Goal: Information Seeking & Learning: Check status

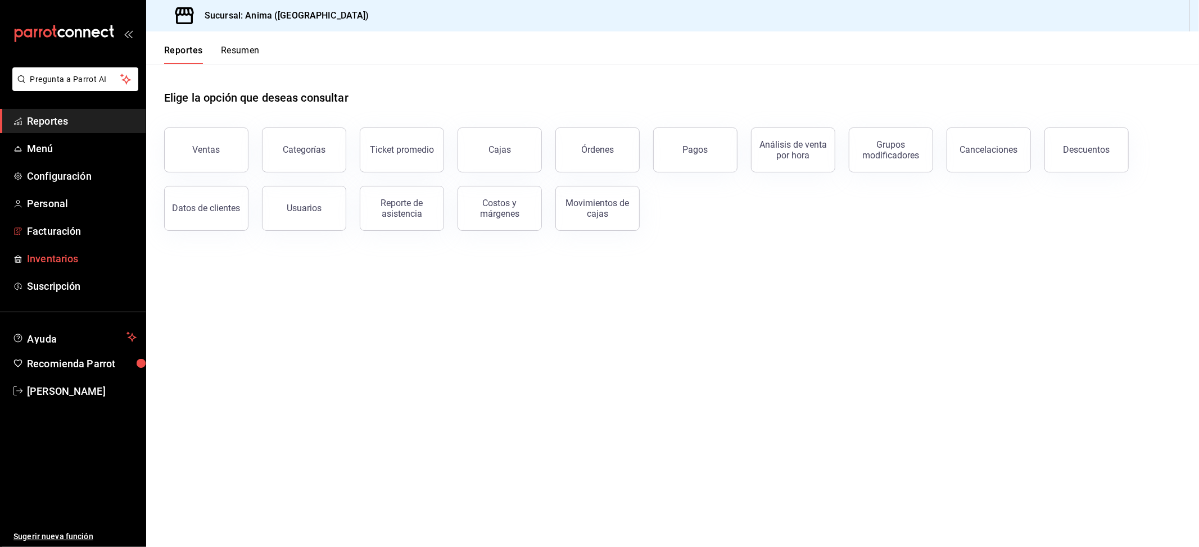
click at [50, 252] on span "Inventarios" at bounding box center [82, 258] width 110 height 15
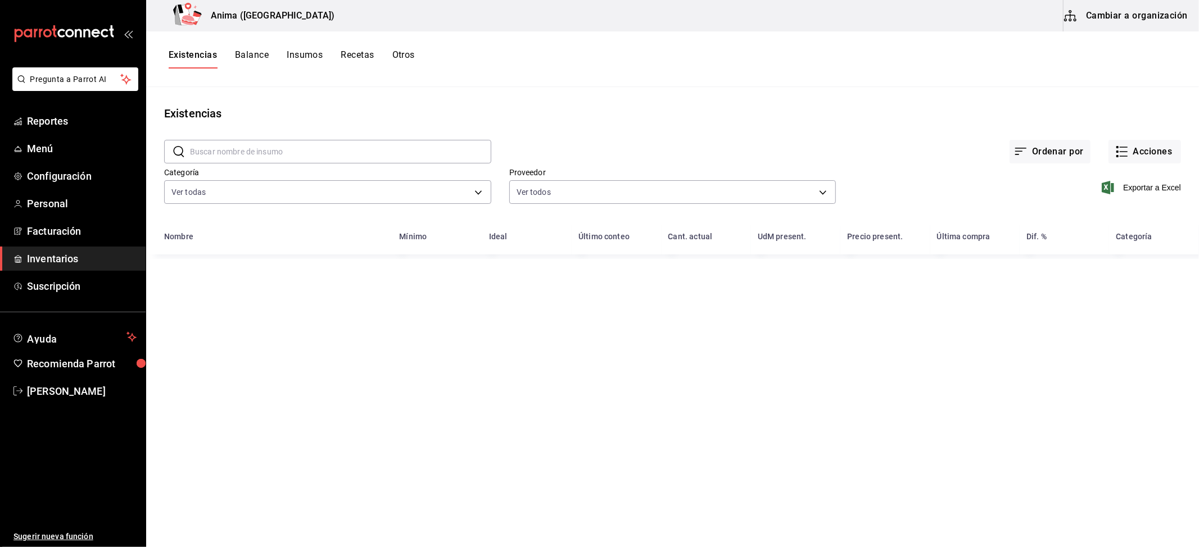
click at [358, 63] on button "Recetas" at bounding box center [357, 58] width 33 height 19
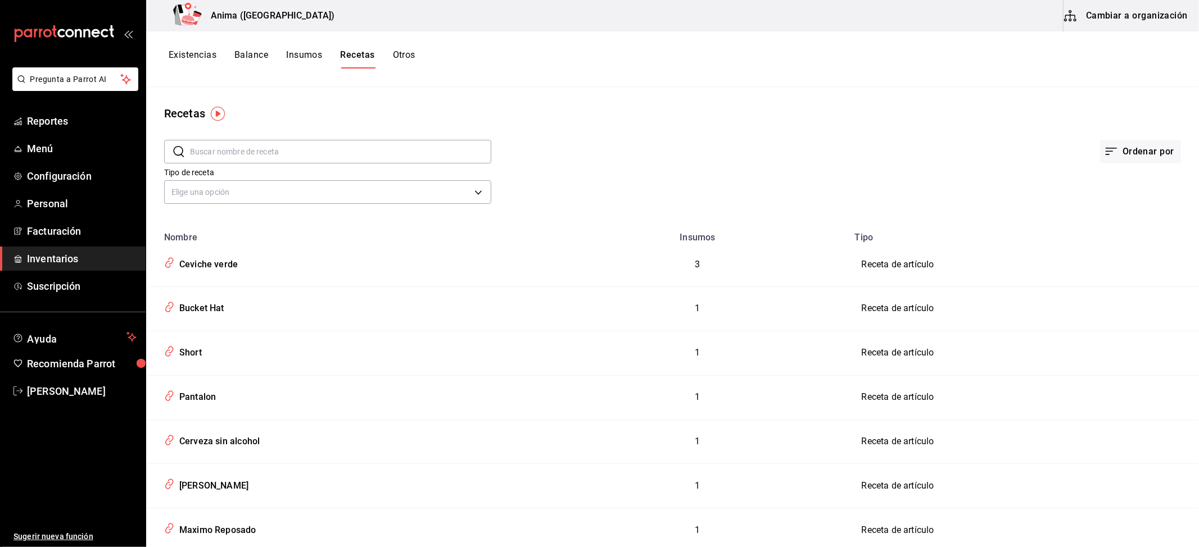
click at [405, 55] on button "Otros" at bounding box center [404, 58] width 22 height 19
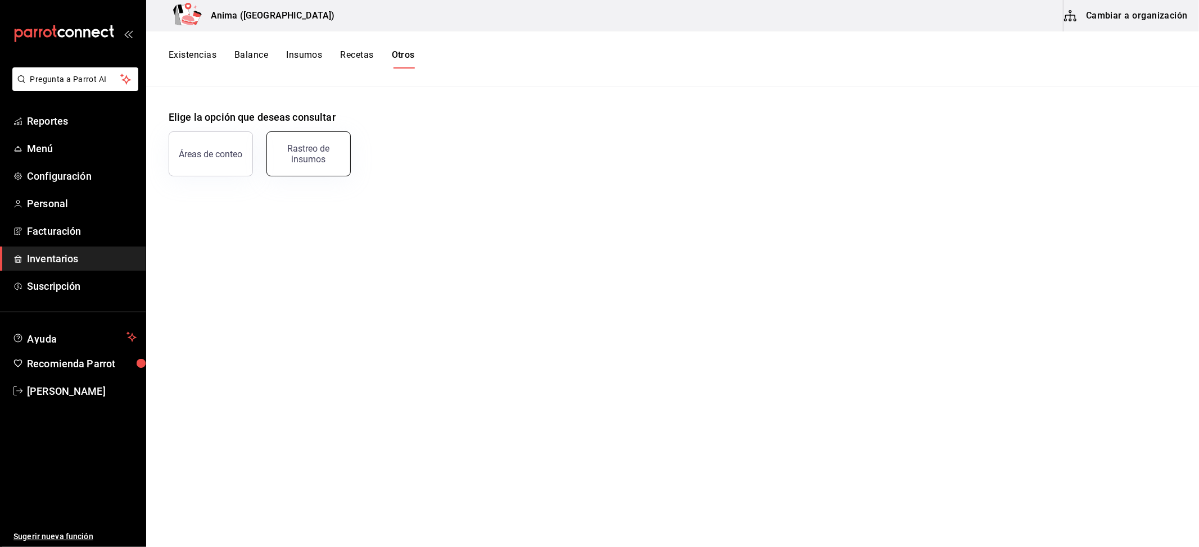
click at [335, 160] on div "Rastreo de insumos" at bounding box center [309, 153] width 70 height 21
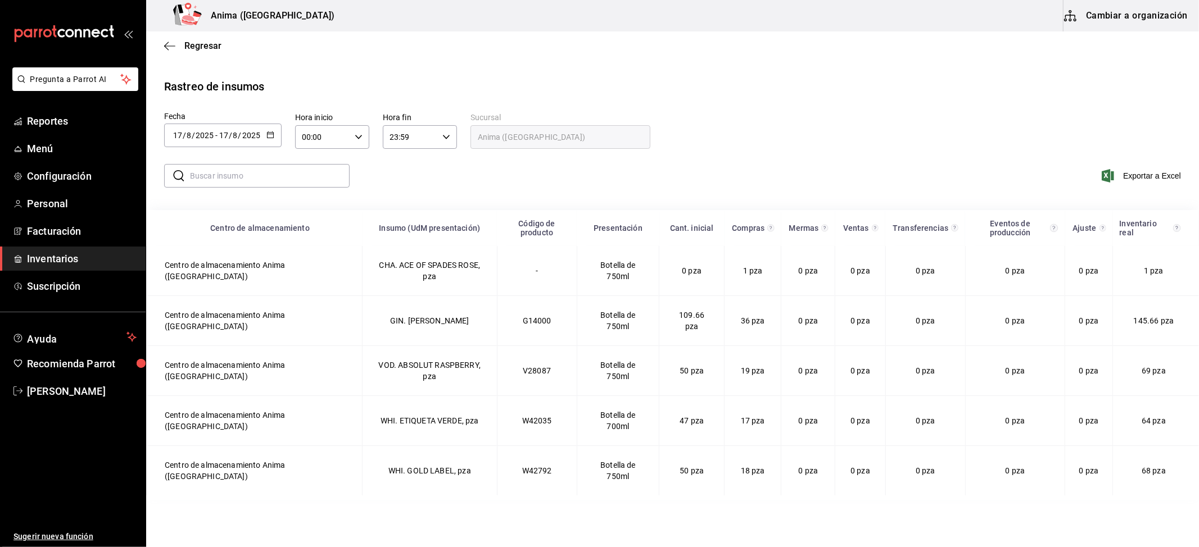
click at [177, 135] on input "17" at bounding box center [178, 135] width 10 height 9
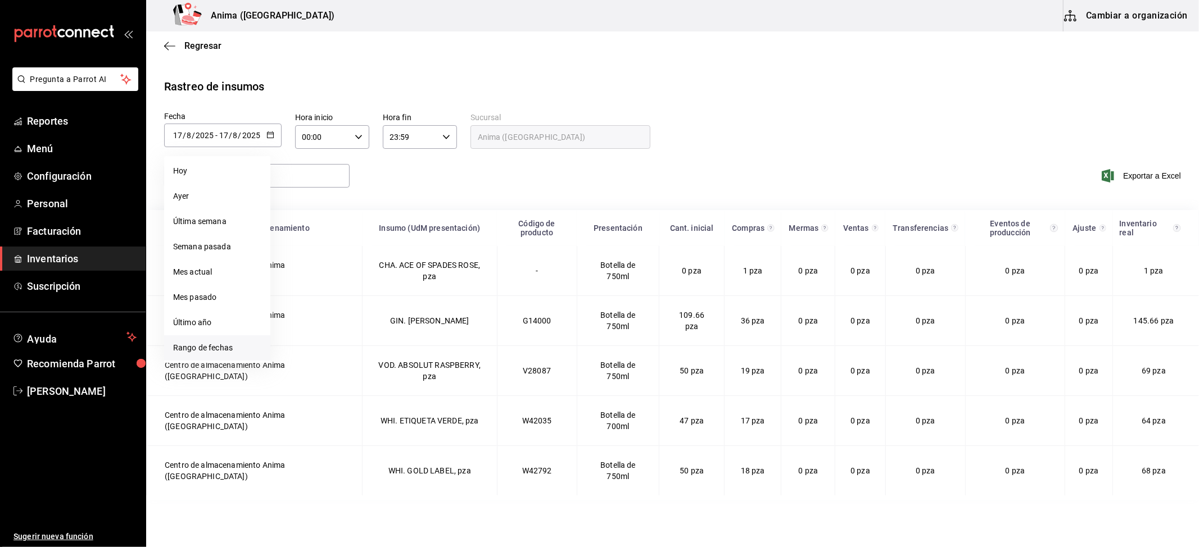
click at [223, 345] on li "Rango de fechas" at bounding box center [217, 348] width 106 height 25
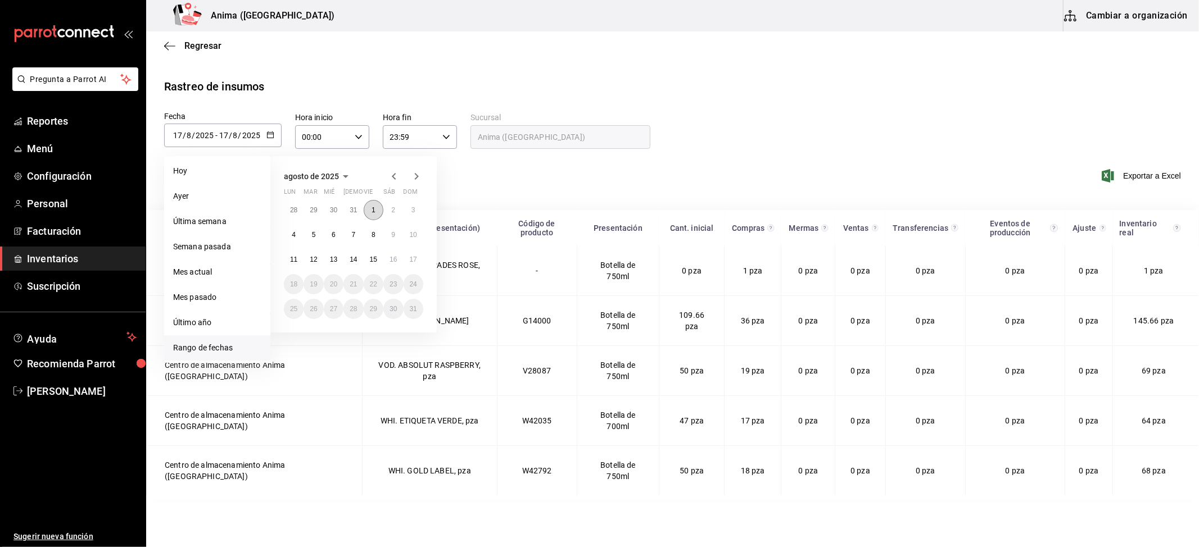
click at [372, 211] on abbr "1" at bounding box center [374, 210] width 4 height 8
click at [406, 257] on button "17" at bounding box center [414, 260] width 20 height 20
type input "[DATE]"
type input "1"
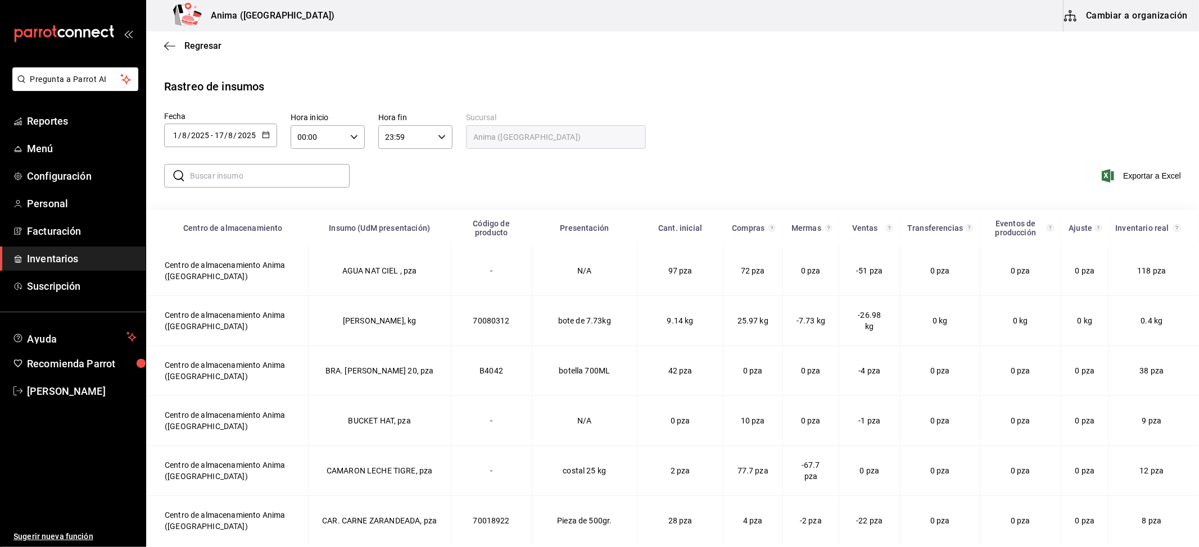
click at [212, 177] on input "text" at bounding box center [270, 176] width 160 height 22
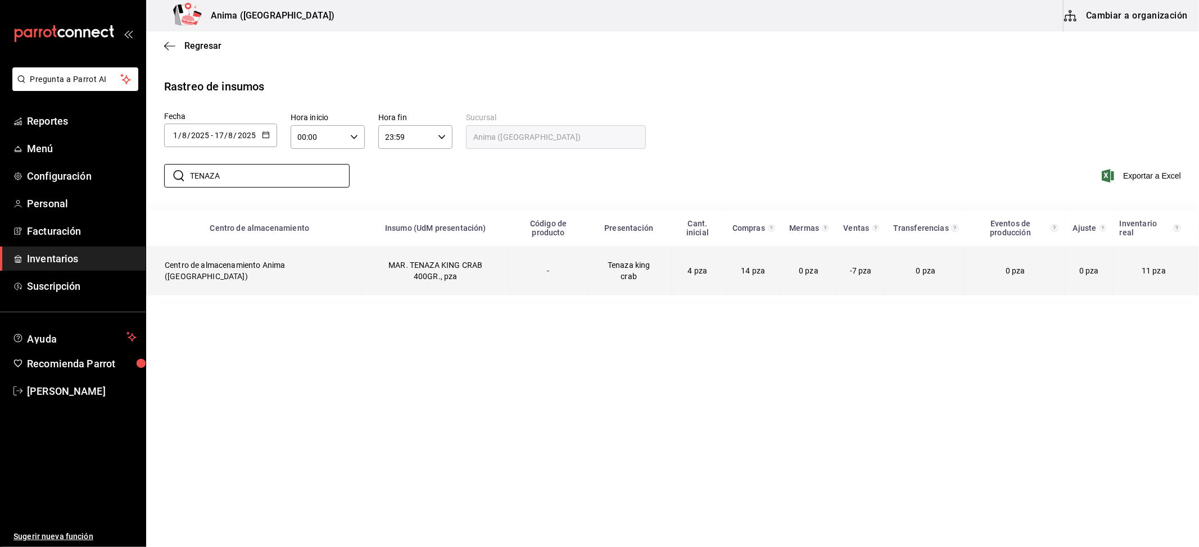
type input "TENAZA"
click at [1161, 269] on span "11 pza" at bounding box center [1154, 270] width 24 height 9
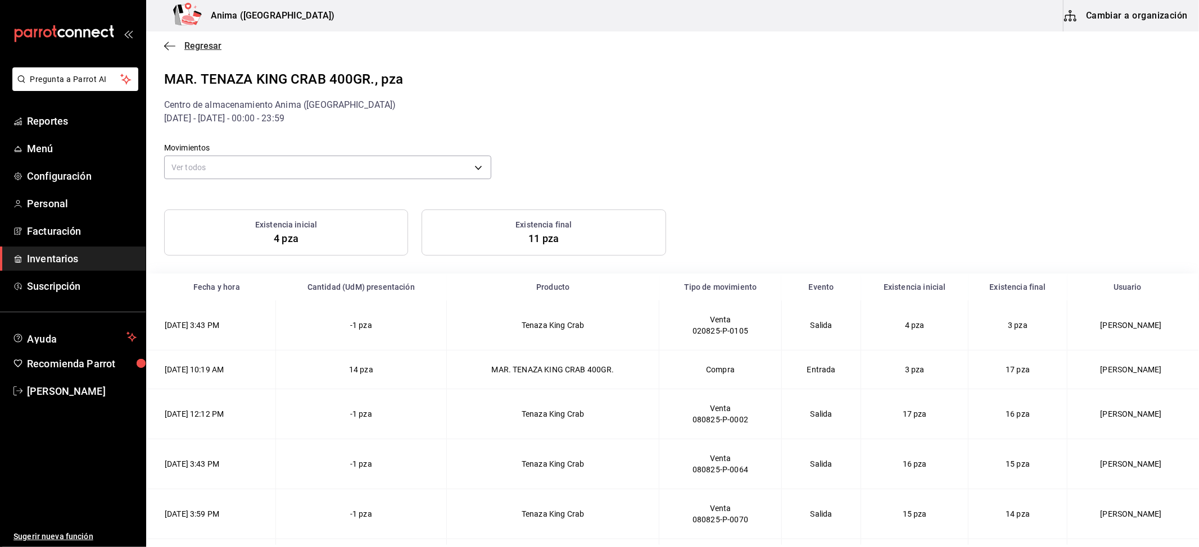
click at [166, 43] on icon "button" at bounding box center [166, 46] width 4 height 8
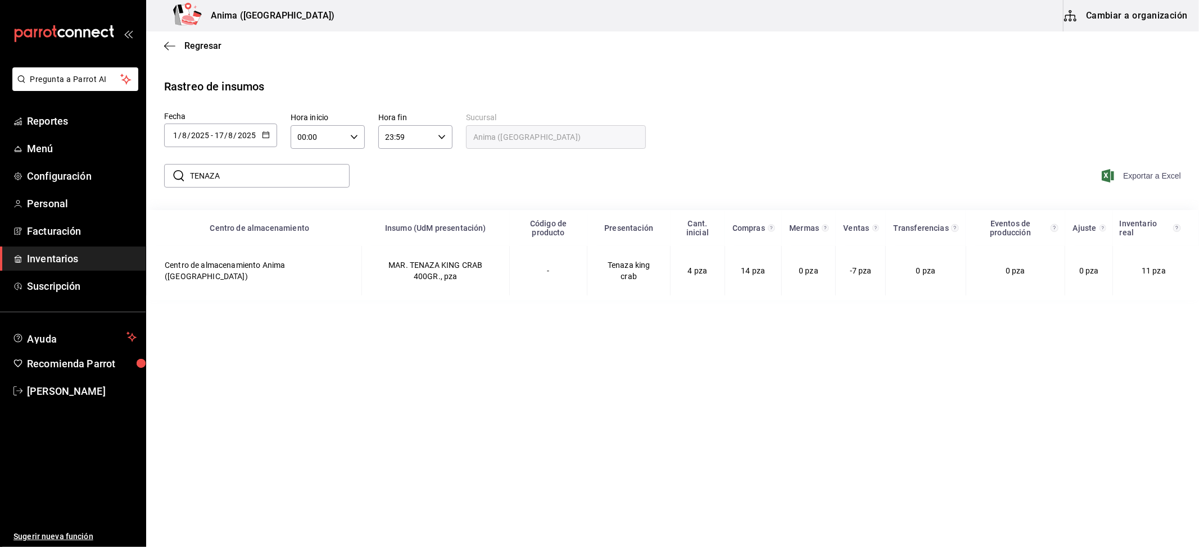
click at [1142, 178] on span "Exportar a Excel" at bounding box center [1142, 175] width 77 height 13
click at [255, 181] on input "TENAZA" at bounding box center [270, 176] width 160 height 22
type input "TACO KING"
click at [177, 133] on input "1" at bounding box center [176, 135] width 6 height 9
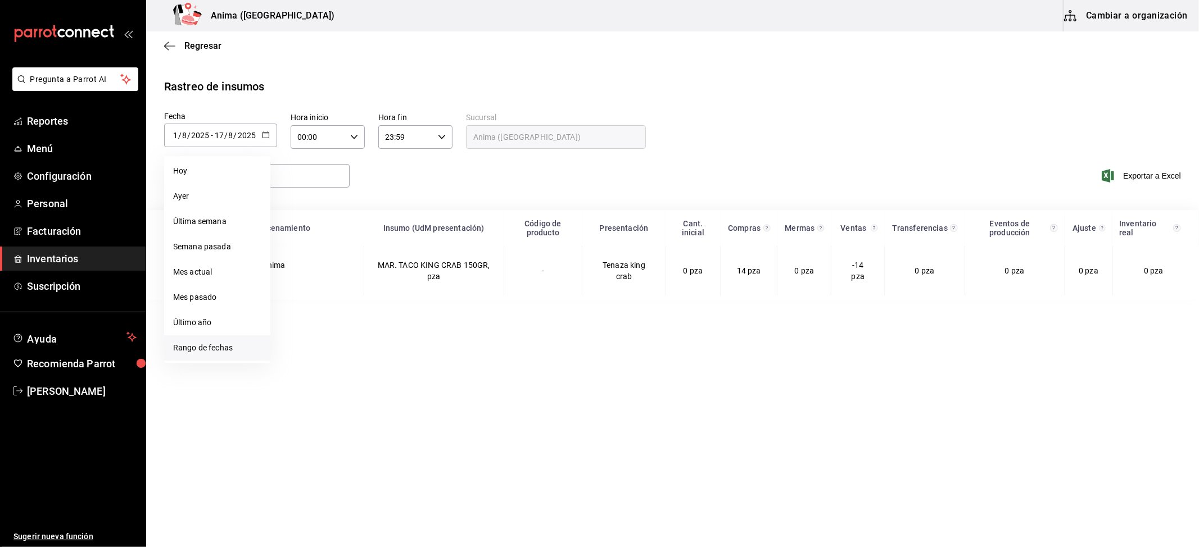
click at [221, 338] on li "Rango de fechas" at bounding box center [217, 348] width 106 height 25
click at [292, 231] on abbr "4" at bounding box center [294, 235] width 4 height 8
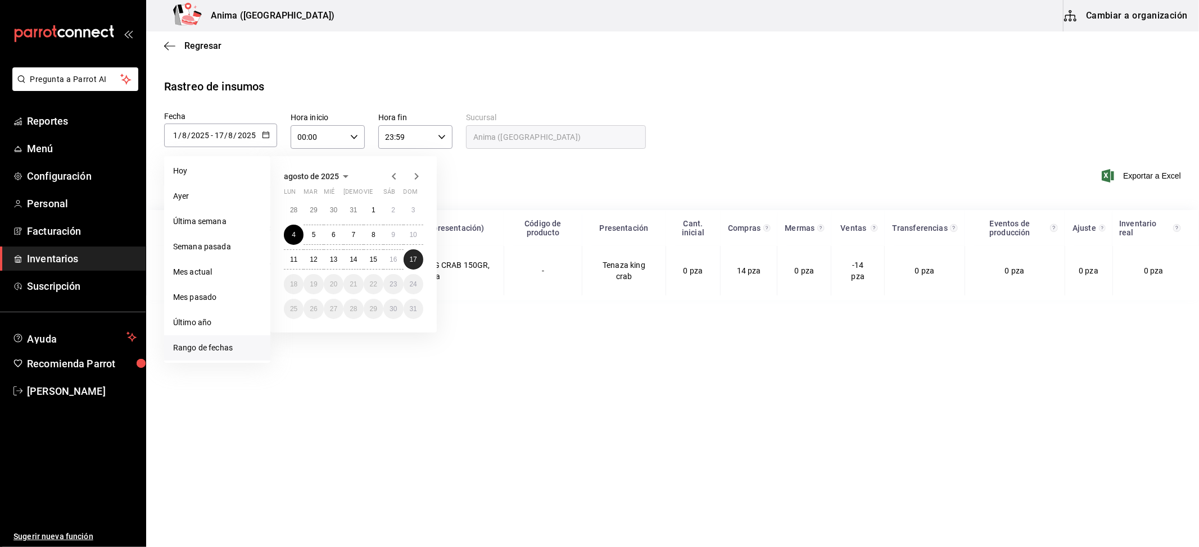
click at [410, 260] on abbr "17" at bounding box center [413, 260] width 7 height 8
type input "[DATE]"
type input "4"
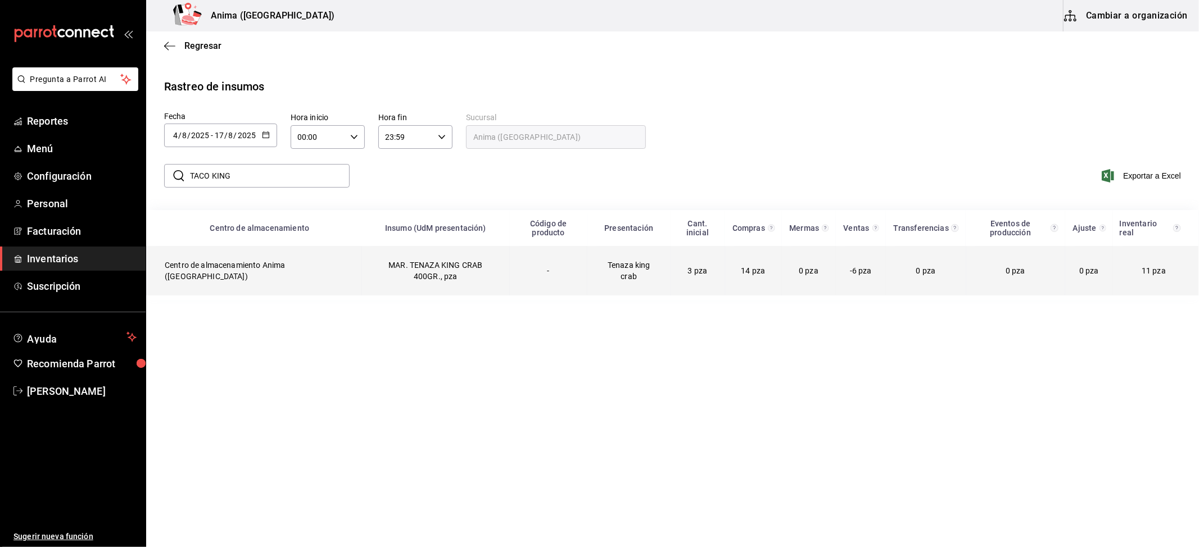
click at [512, 290] on td "-" at bounding box center [549, 270] width 78 height 49
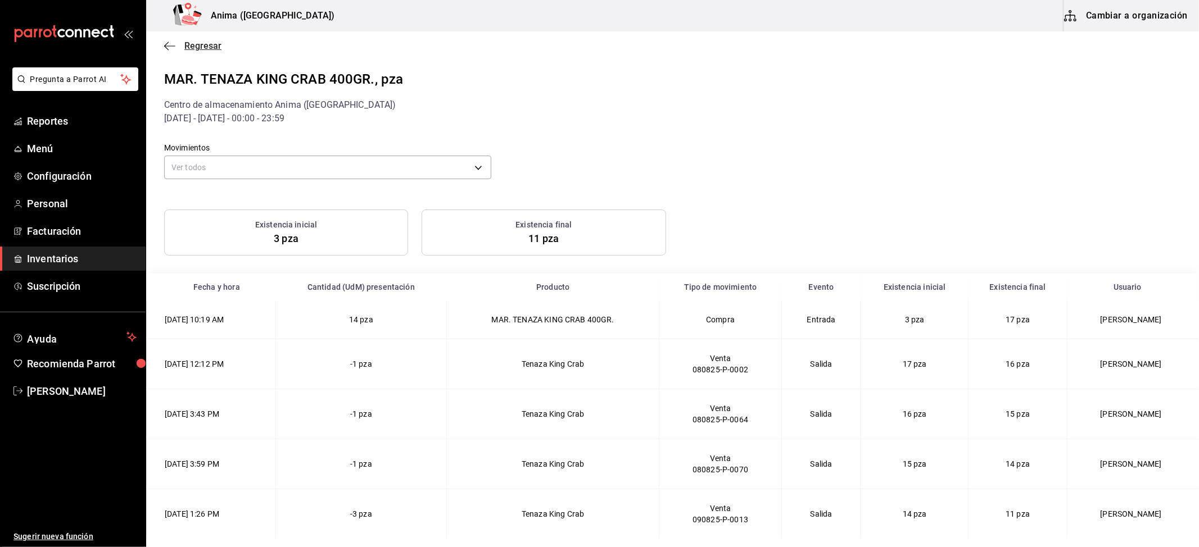
click at [171, 45] on icon "button" at bounding box center [169, 46] width 11 height 10
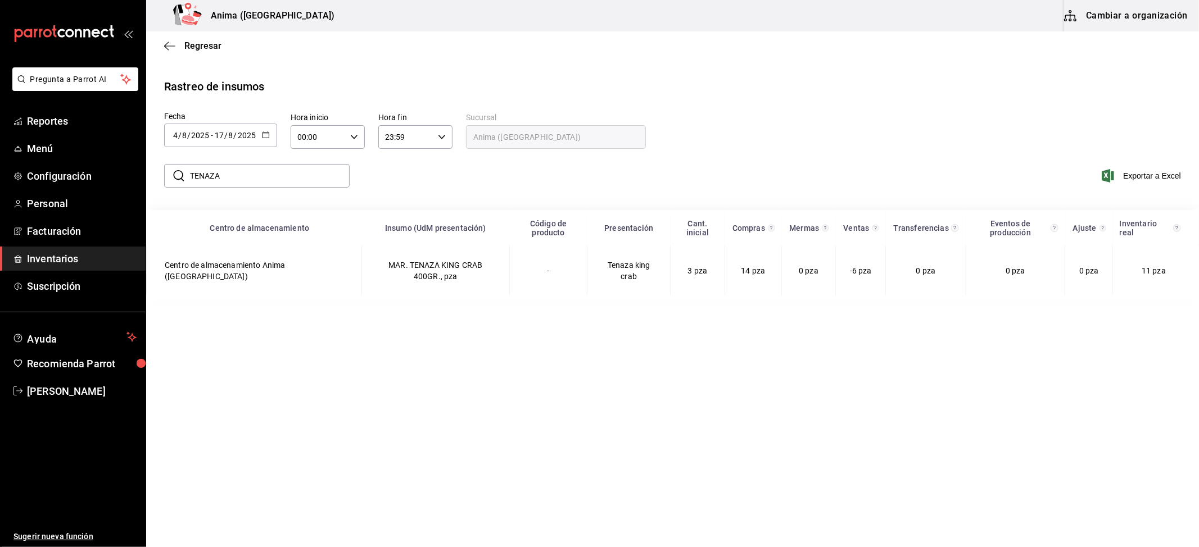
click at [225, 180] on input "TENAZA" at bounding box center [270, 176] width 160 height 22
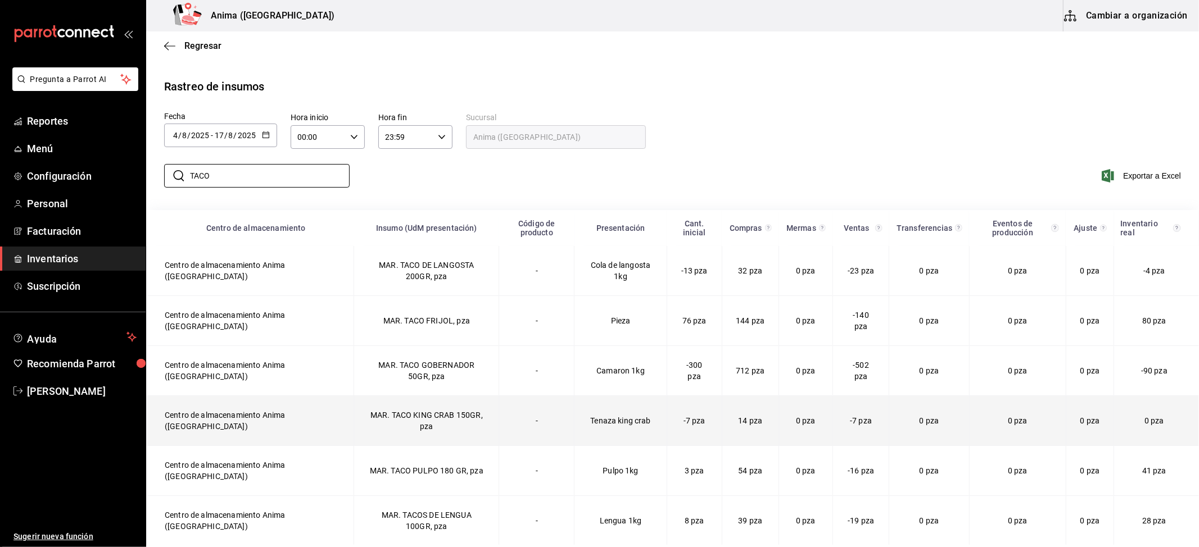
type input "TACO"
click at [425, 432] on td "MAR. TACO KING CRAB 150GR, pza" at bounding box center [426, 421] width 145 height 50
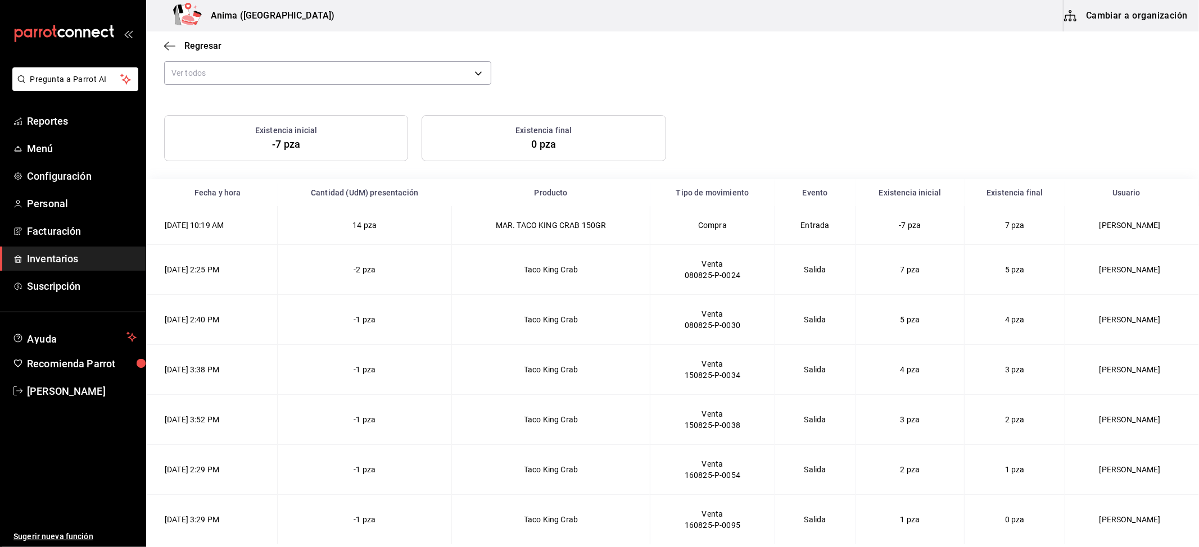
scroll to position [100, 0]
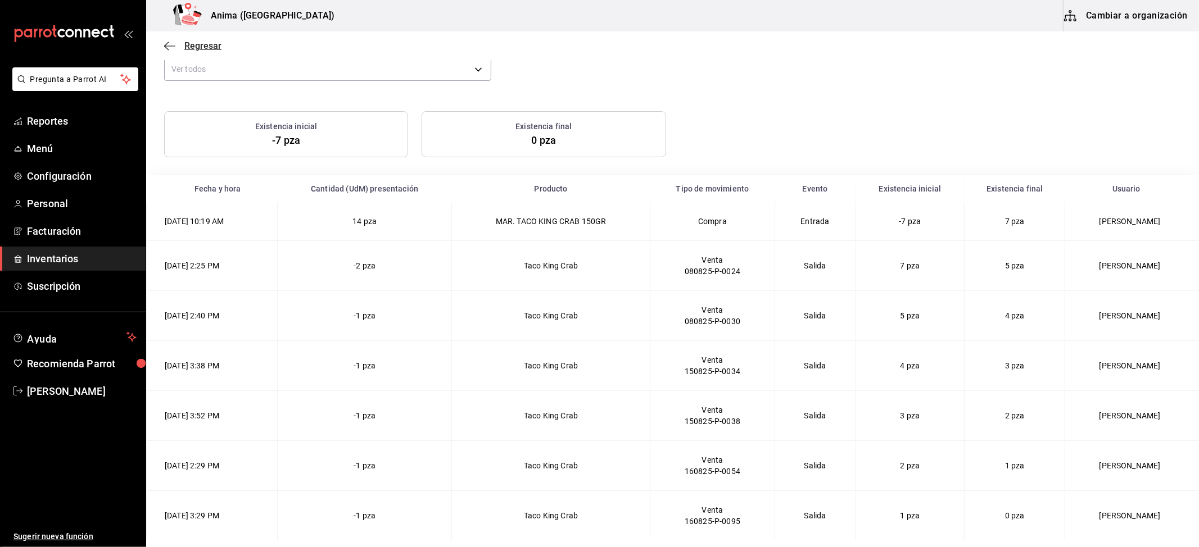
click at [166, 46] on icon "button" at bounding box center [169, 46] width 11 height 1
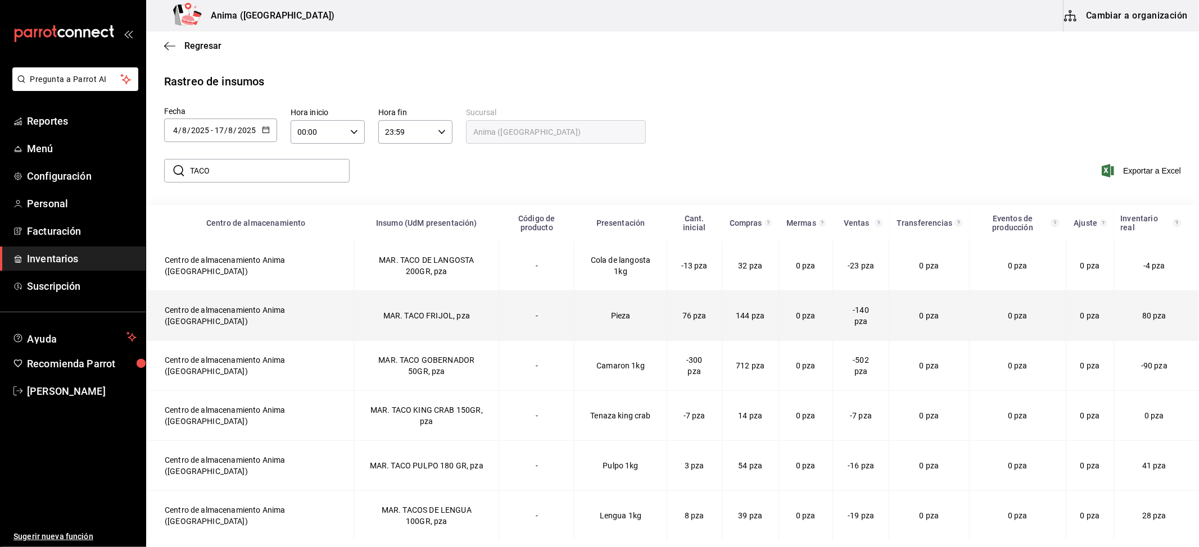
scroll to position [7, 0]
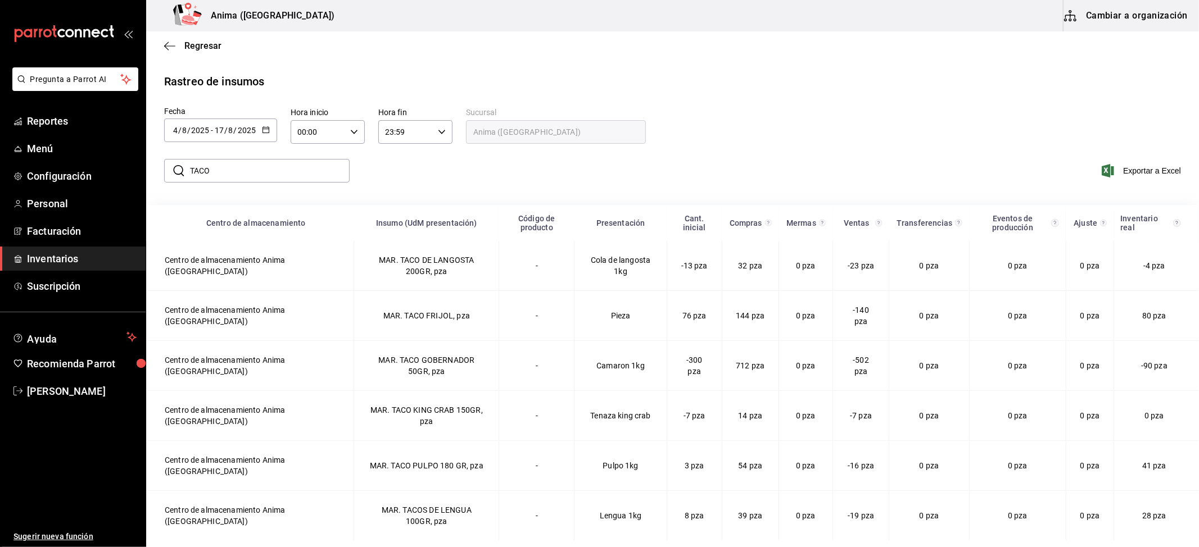
click at [268, 178] on input "TACO" at bounding box center [270, 171] width 160 height 22
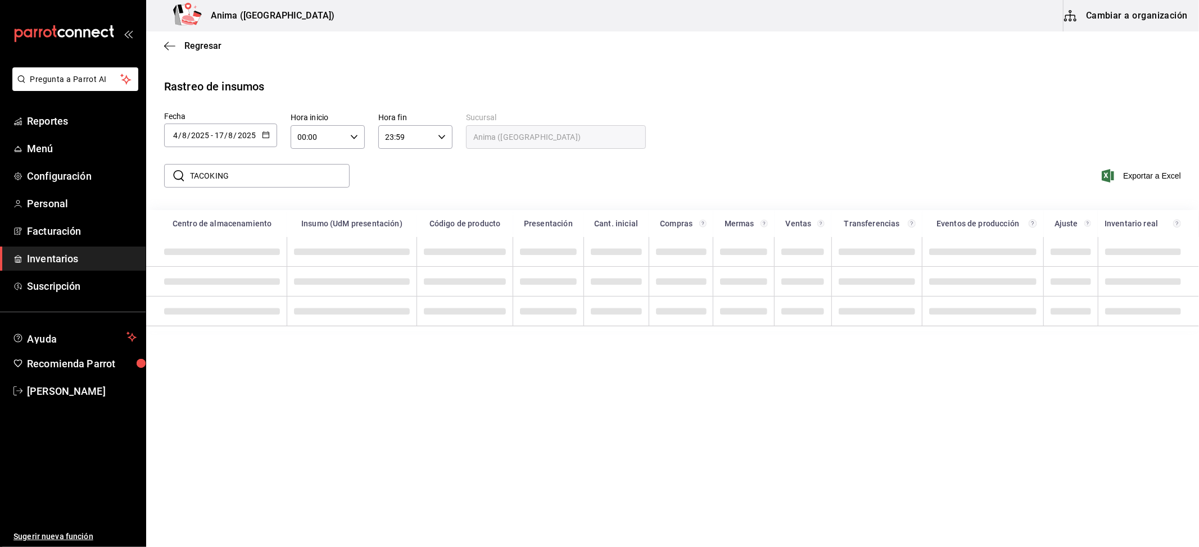
scroll to position [0, 0]
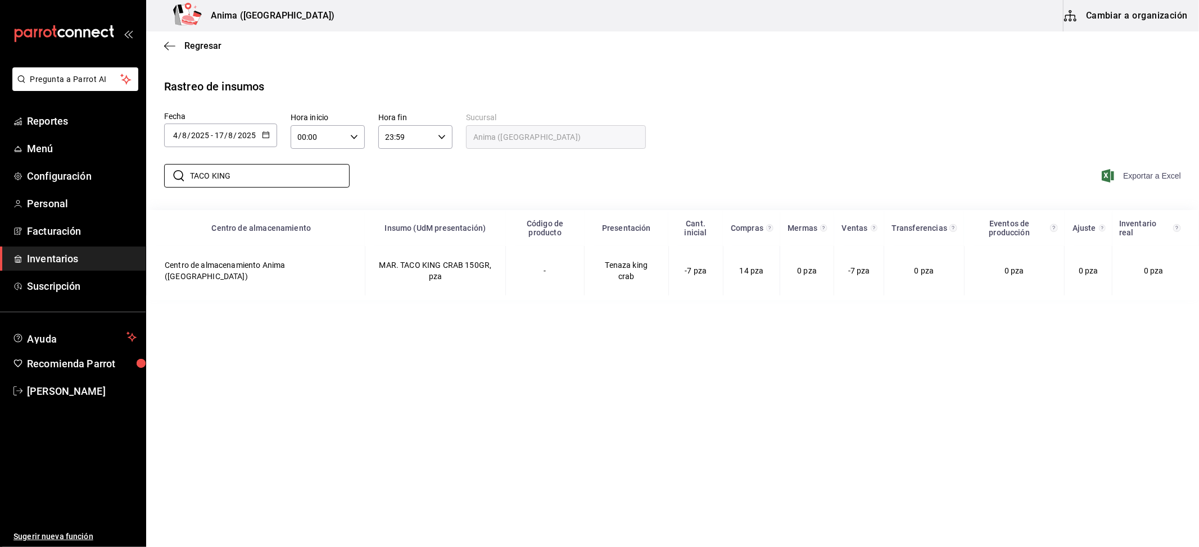
type input "TACO KING"
click at [1145, 180] on span "Exportar a Excel" at bounding box center [1142, 175] width 77 height 13
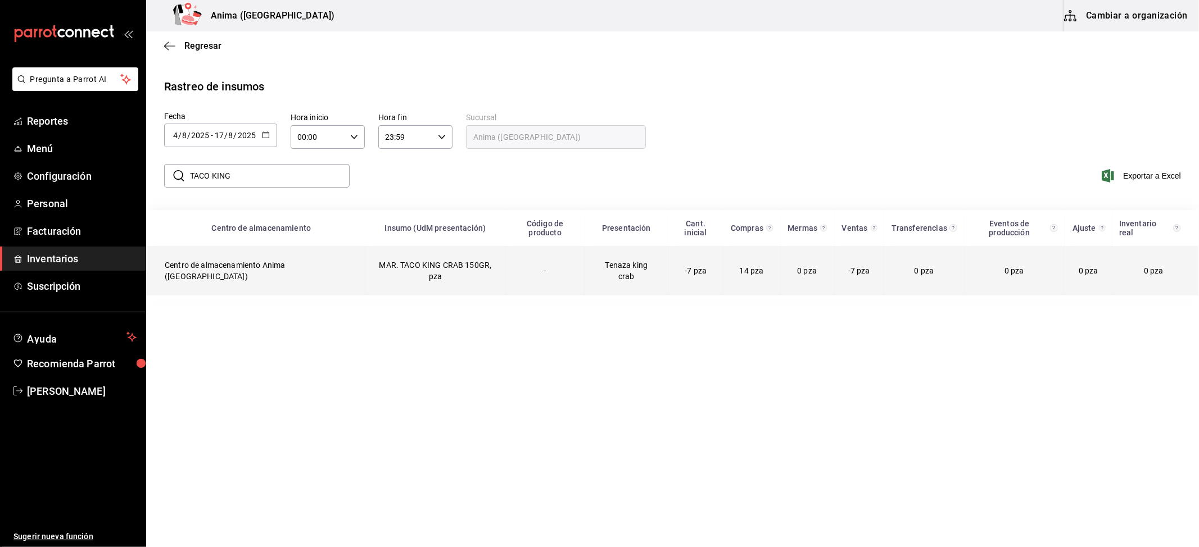
click at [425, 252] on td "MAR. TACO KING CRAB 150GR, pza" at bounding box center [435, 270] width 141 height 49
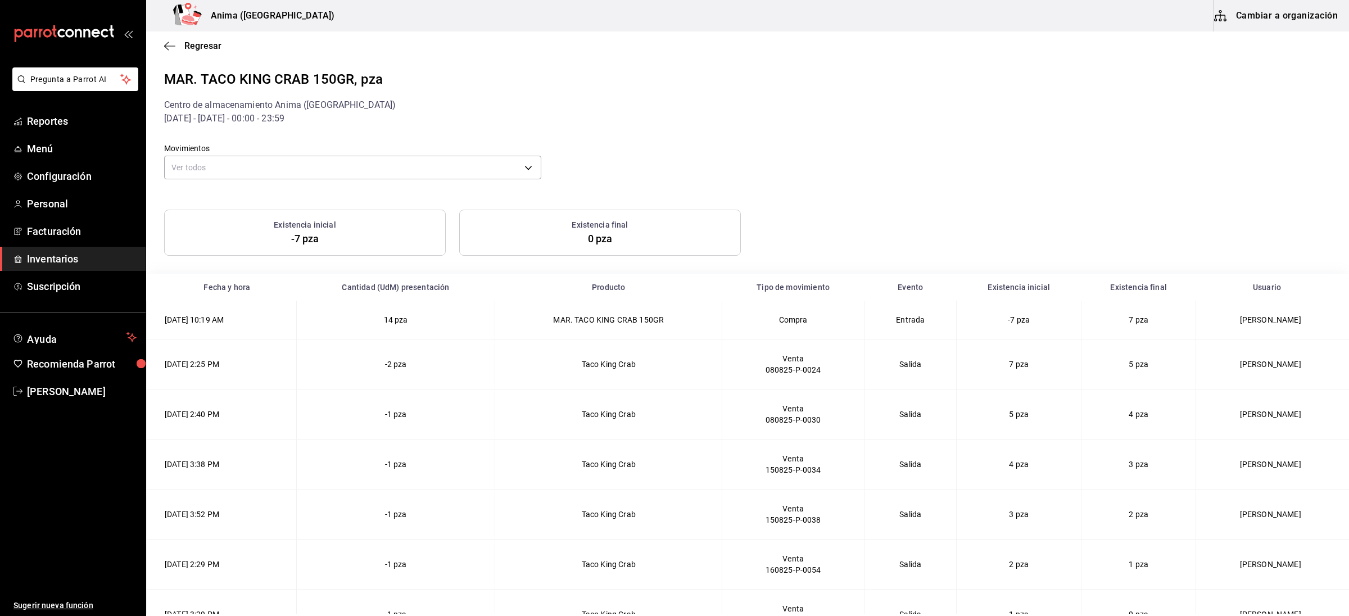
drag, startPoint x: 1177, startPoint y: 0, endPoint x: 923, endPoint y: 152, distance: 296.2
click at [923, 152] on div "Movimientos Ver todos default" at bounding box center [738, 153] width 1185 height 57
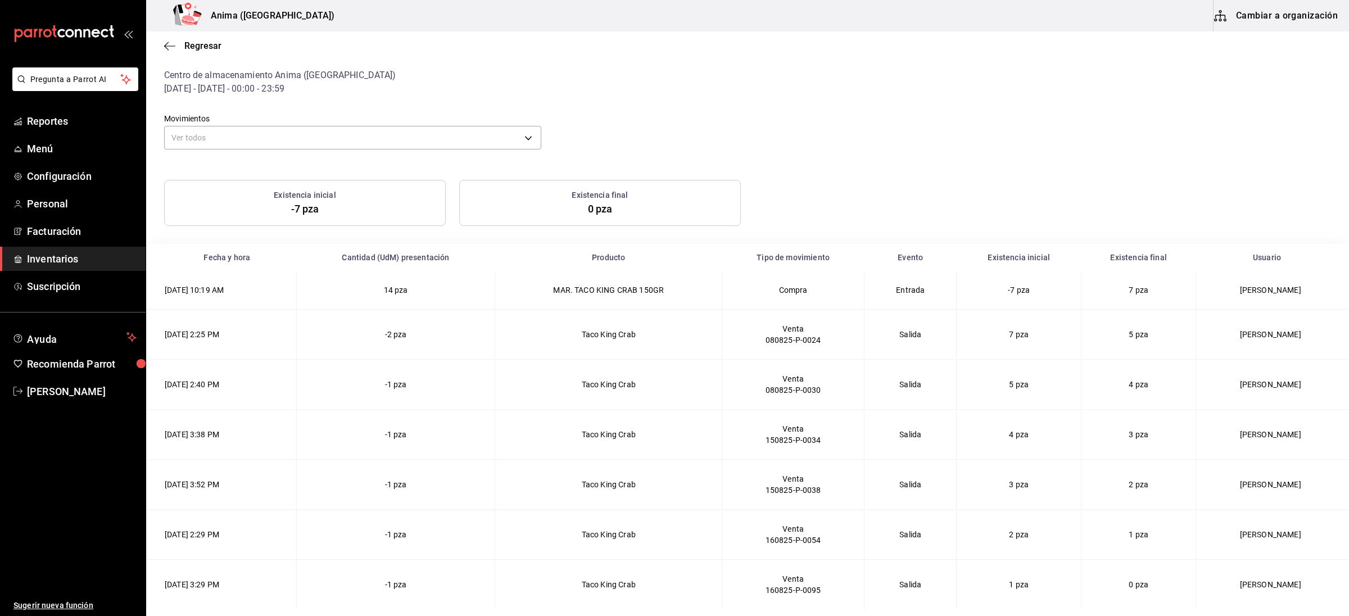
click at [167, 38] on div "Regresar" at bounding box center [747, 45] width 1203 height 29
click at [169, 44] on icon "button" at bounding box center [169, 46] width 11 height 10
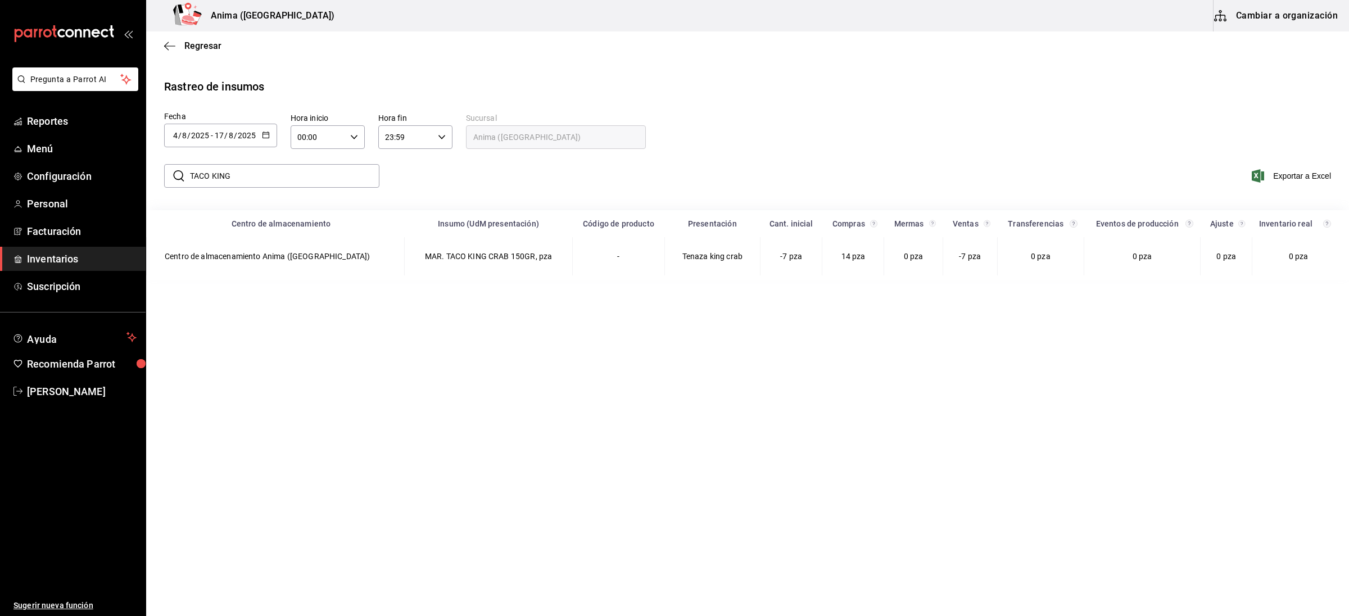
click at [260, 172] on input "TACO KING" at bounding box center [284, 176] width 189 height 22
click at [260, 170] on input "TACO KING" at bounding box center [284, 176] width 189 height 22
type input "TENAZA"
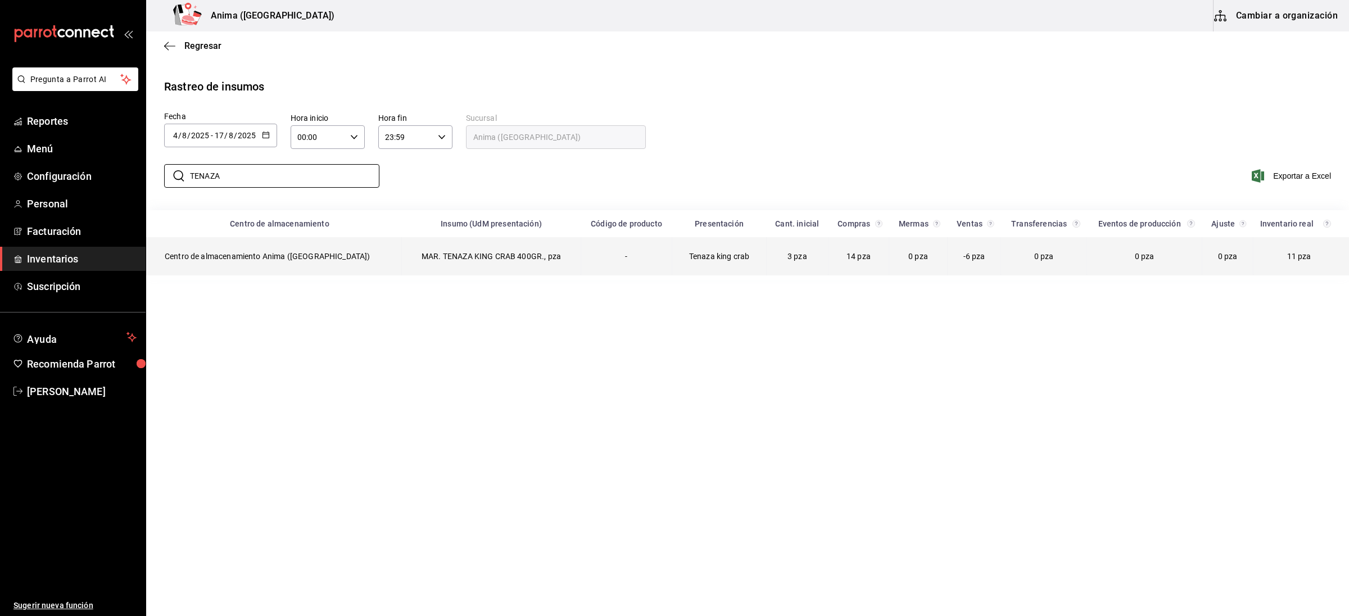
click at [410, 260] on td "MAR. TENAZA KING CRAB 400GR., pza" at bounding box center [490, 256] width 179 height 38
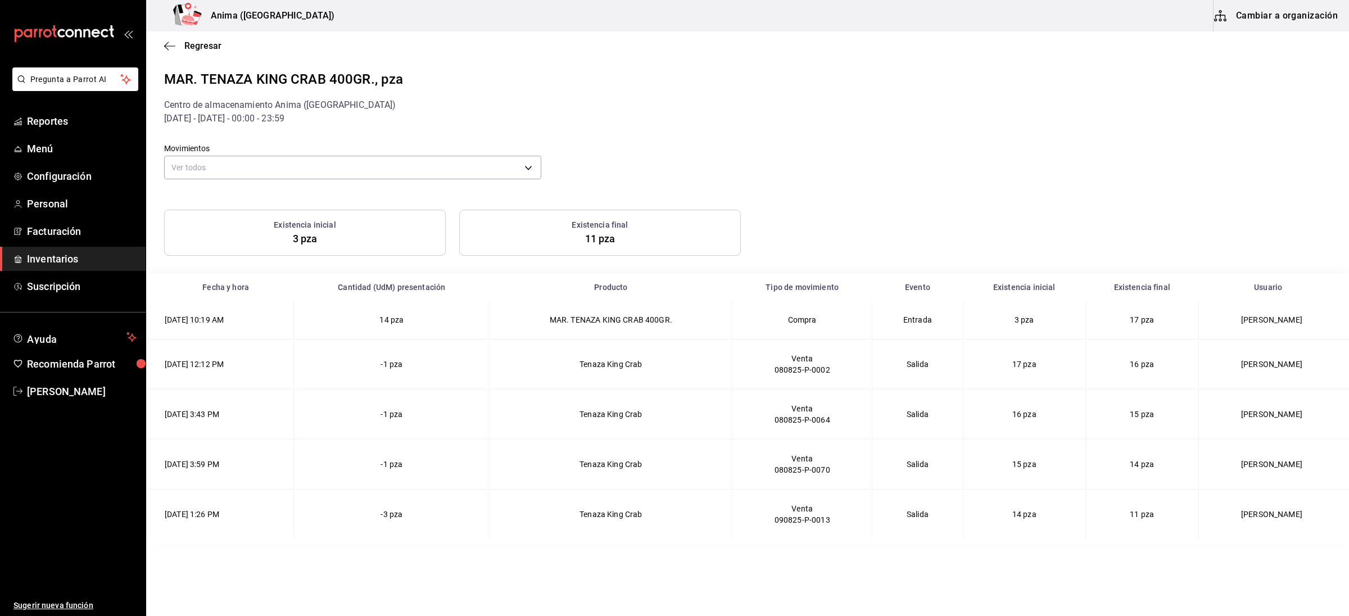
click at [776, 69] on div "MAR. TENAZA KING CRAB 400GR., pza" at bounding box center [747, 79] width 1167 height 20
